Goal: Find specific page/section

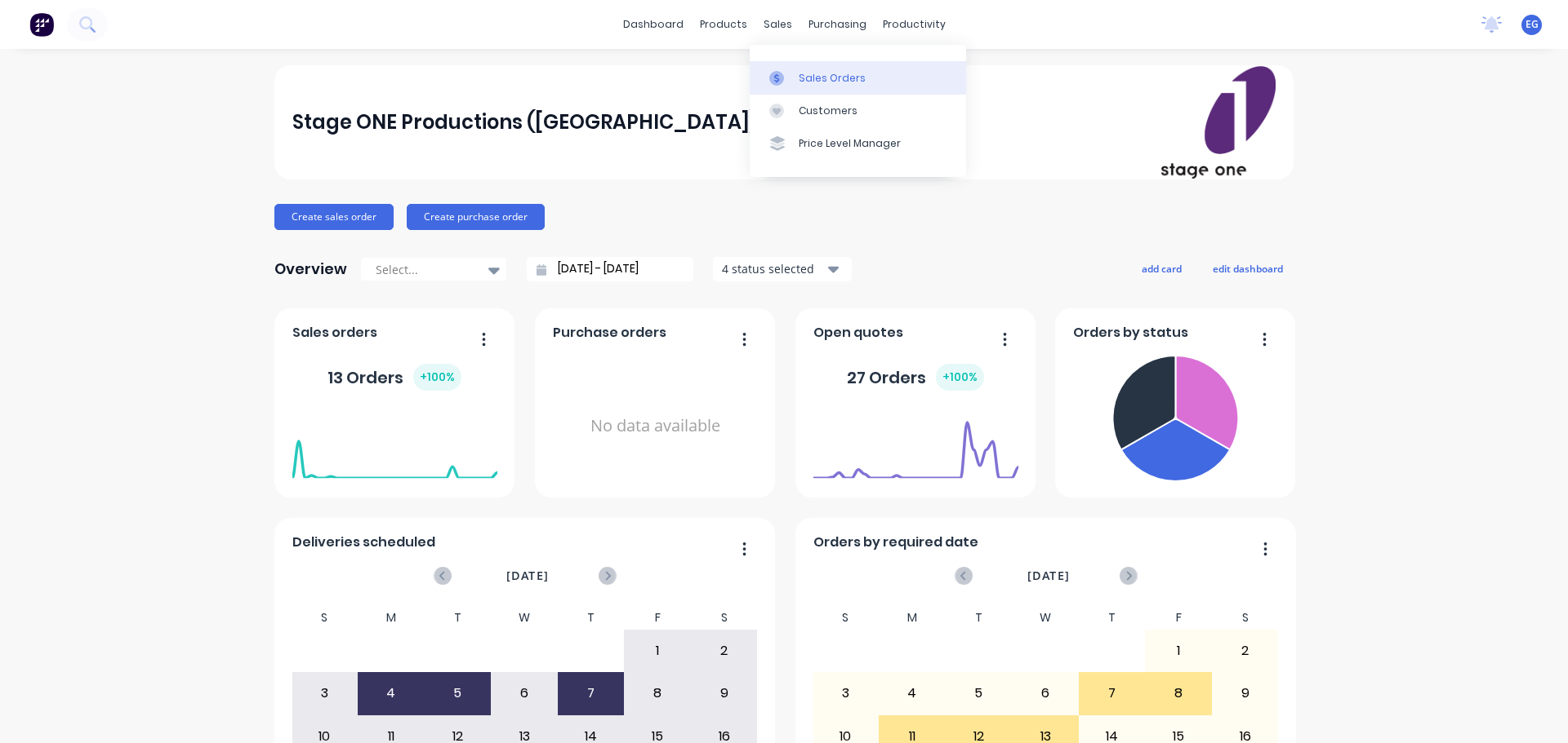
click at [793, 71] on div at bounding box center [781, 78] width 24 height 15
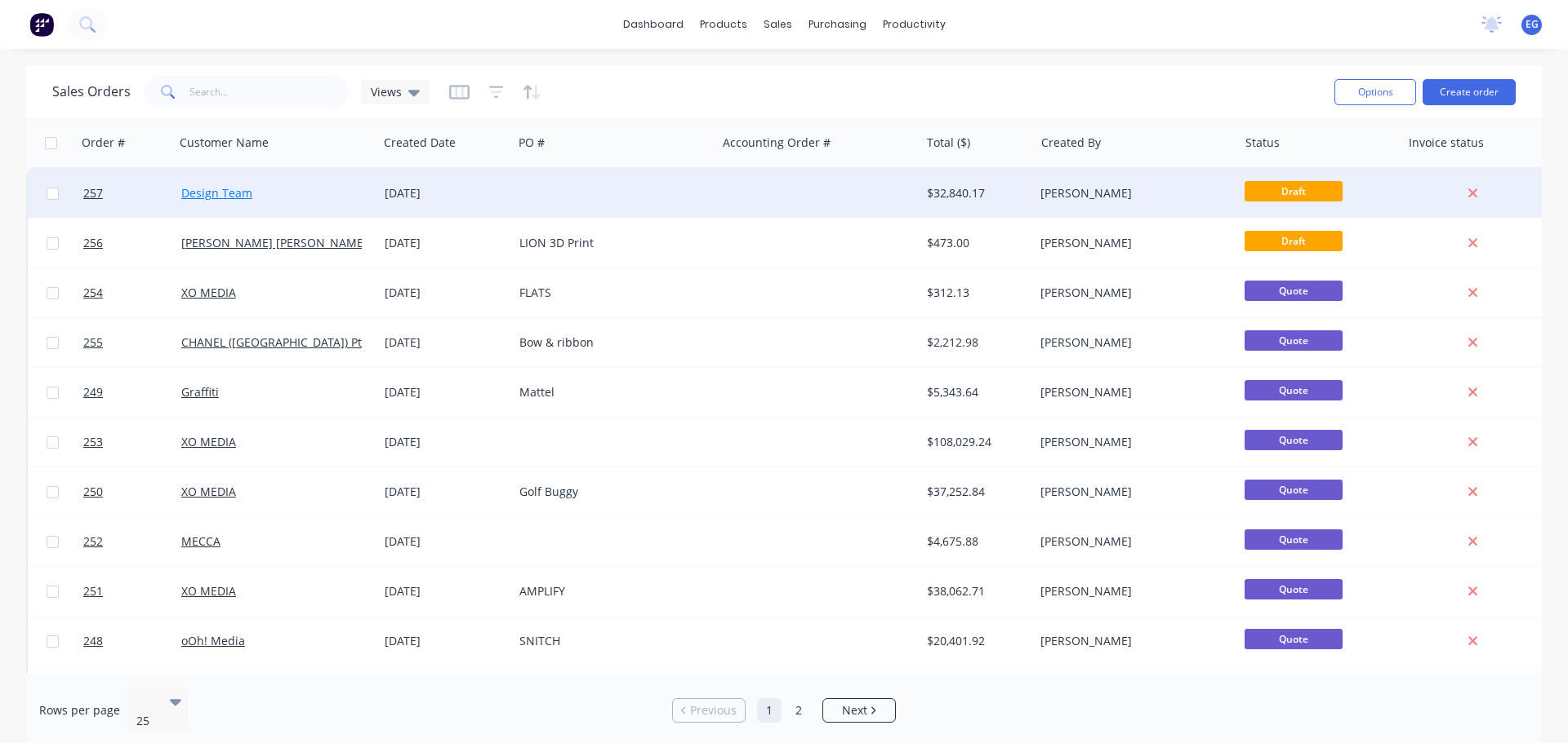
click at [232, 197] on link "Design Team" at bounding box center [216, 193] width 71 height 16
click at [579, 191] on div at bounding box center [615, 193] width 203 height 49
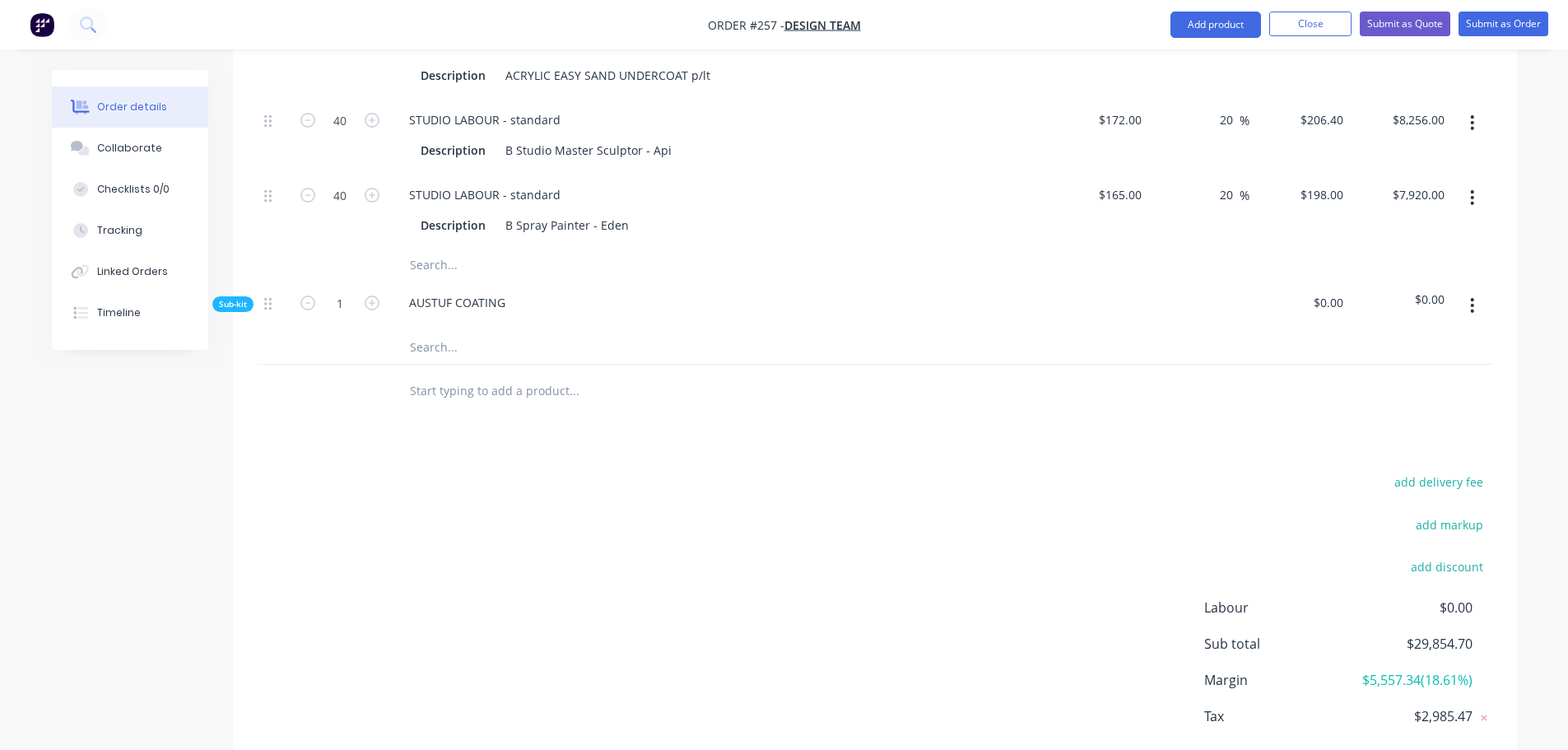
scroll to position [1295, 0]
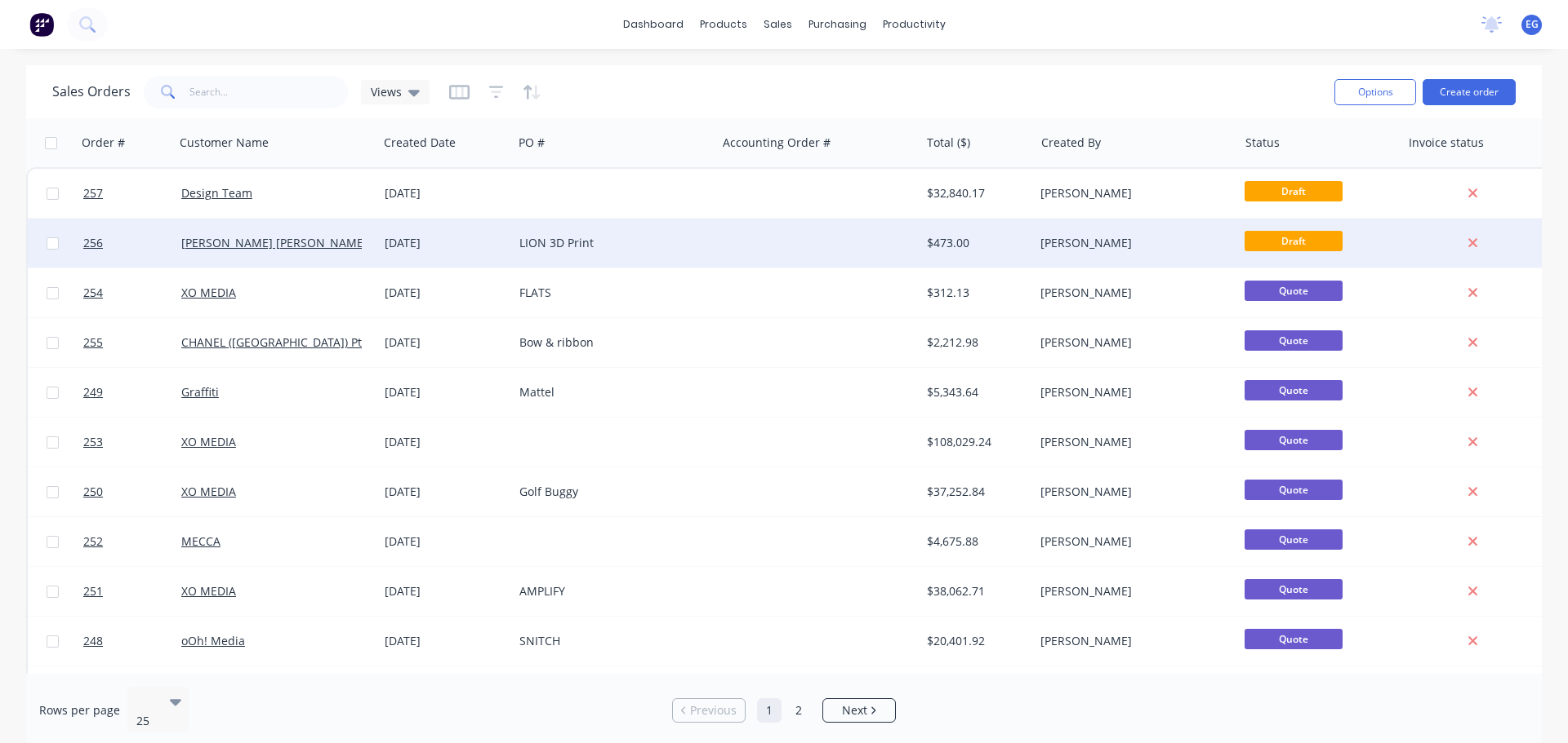
click at [625, 251] on div "LION 3D Print" at bounding box center [610, 243] width 181 height 17
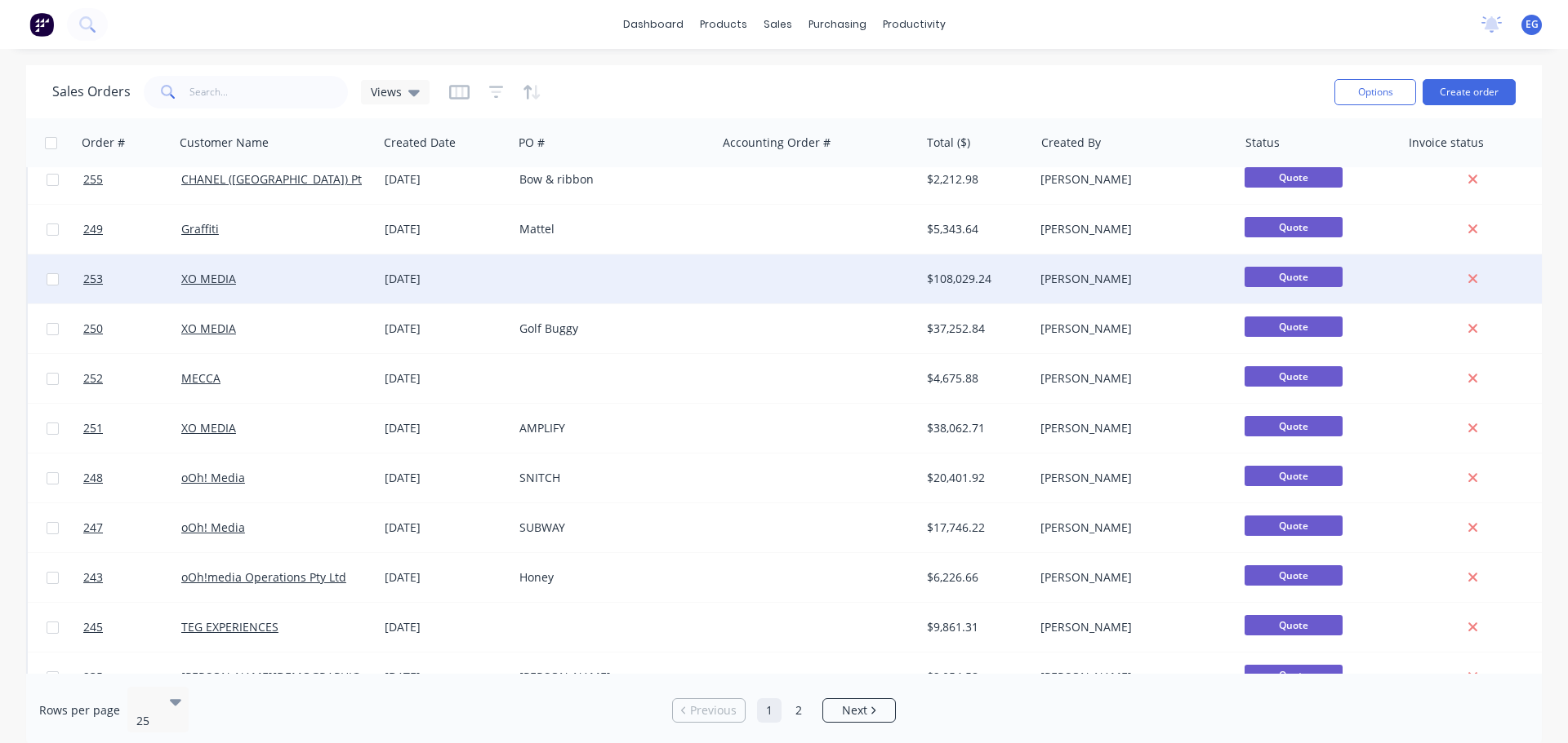
scroll to position [82, 0]
